Goal: Transaction & Acquisition: Purchase product/service

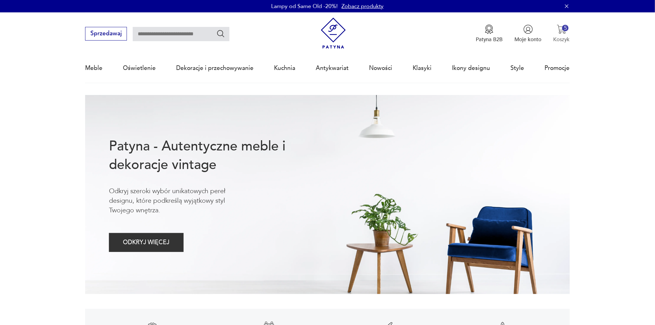
click at [568, 32] on button "5 Koszyk" at bounding box center [561, 33] width 16 height 19
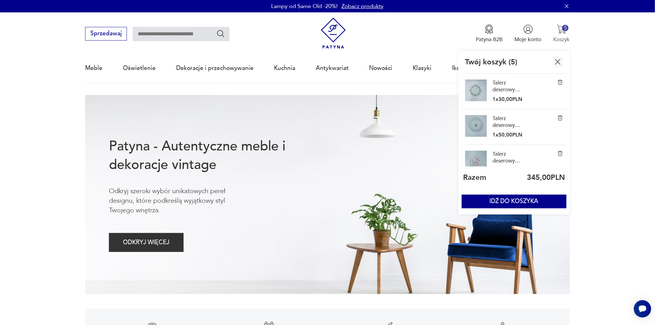
click at [563, 32] on img "button" at bounding box center [562, 29] width 10 height 10
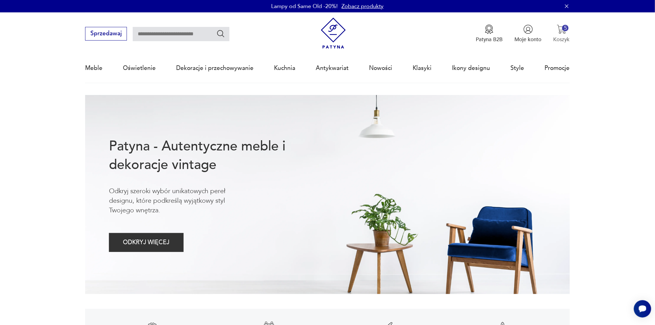
click at [554, 31] on button "5 Koszyk" at bounding box center [561, 33] width 16 height 19
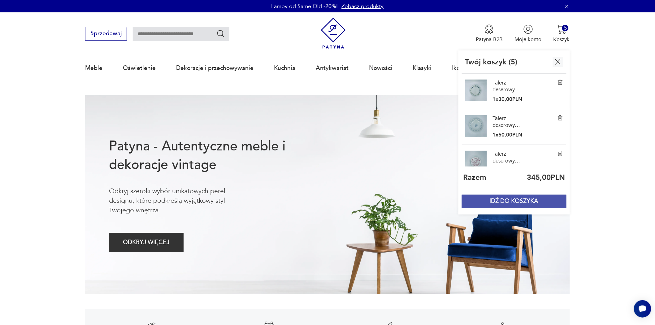
click at [506, 199] on button "IDŹ DO KOSZYKA" at bounding box center [514, 202] width 105 height 14
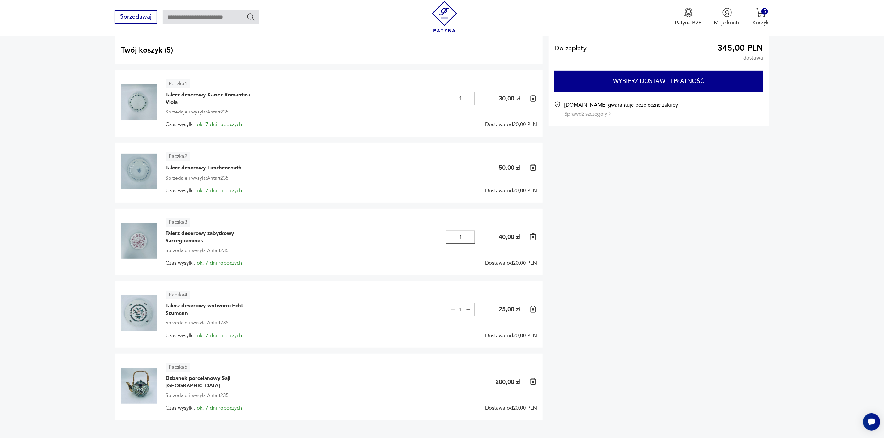
scroll to position [57, 0]
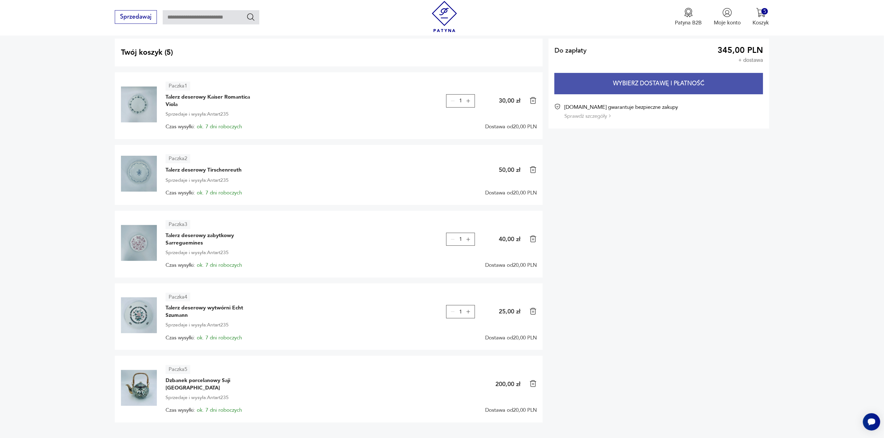
click at [654, 85] on button "Wybierz dostawę i płatność" at bounding box center [658, 83] width 209 height 21
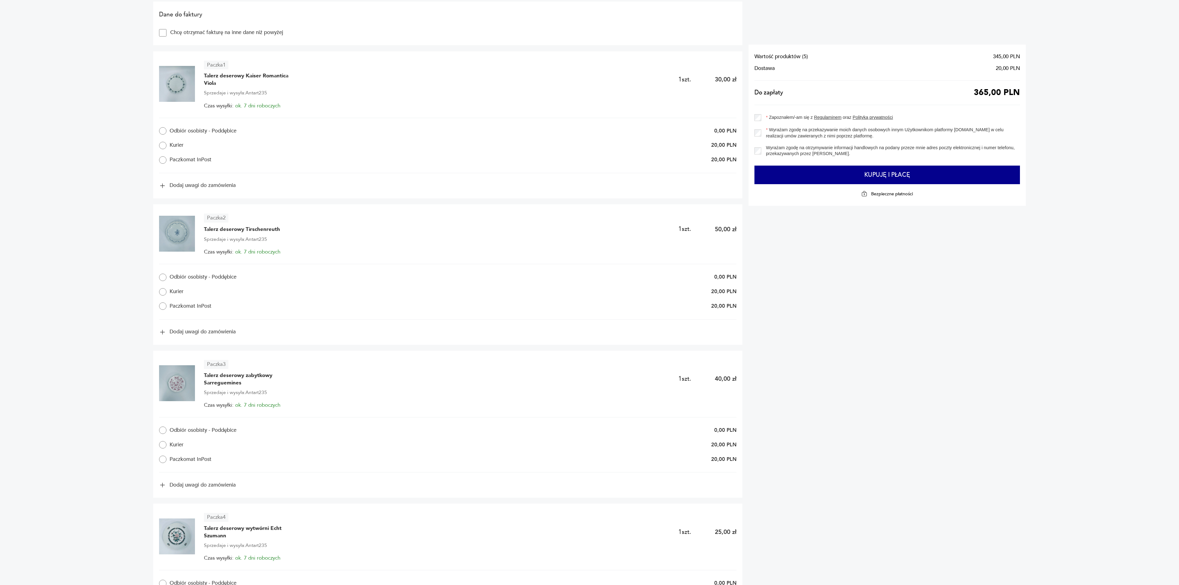
scroll to position [325, 0]
